Goal: Transaction & Acquisition: Purchase product/service

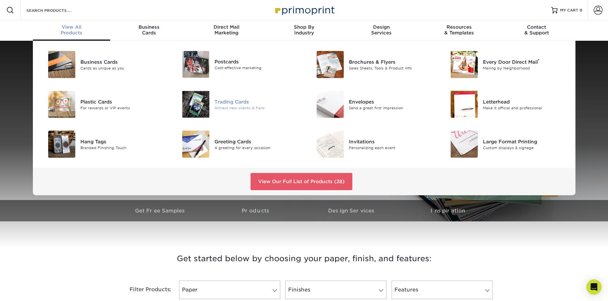
click at [244, 101] on div "Trading Cards" at bounding box center [256, 101] width 85 height 7
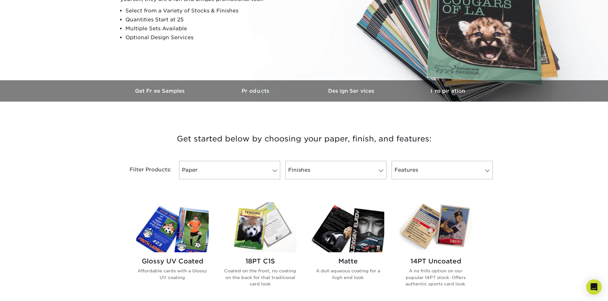
scroll to position [159, 0]
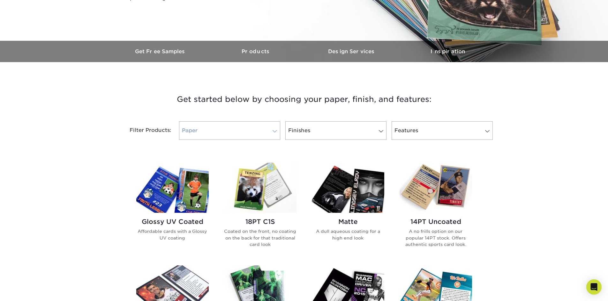
click at [273, 130] on span at bounding box center [274, 131] width 9 height 5
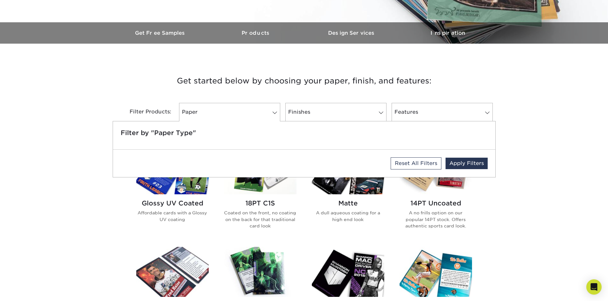
scroll to position [223, 0]
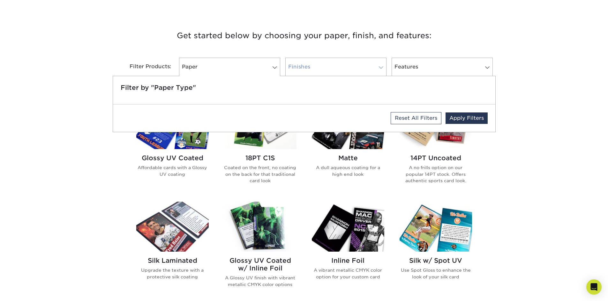
click at [320, 68] on link "Finishes" at bounding box center [335, 67] width 101 height 19
click at [418, 63] on link "Features" at bounding box center [441, 67] width 101 height 19
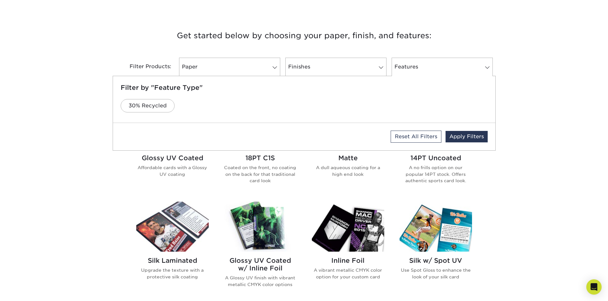
click at [93, 196] on div "Get started below by choosing your paper, finish, and features: Filtered Matche…" at bounding box center [304, 252] width 608 height 476
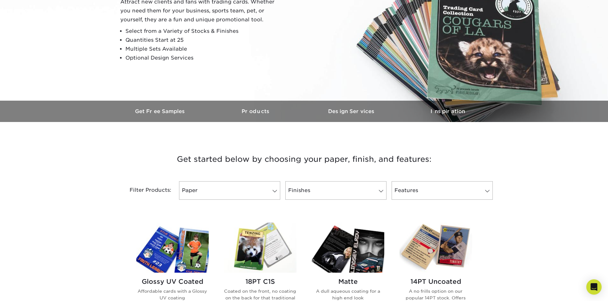
scroll to position [96, 0]
